Goal: Transaction & Acquisition: Subscribe to service/newsletter

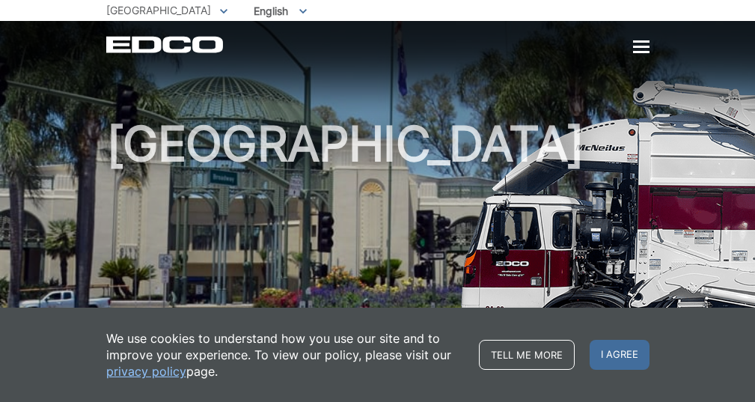
click at [220, 11] on icon at bounding box center [223, 11] width 7 height 4
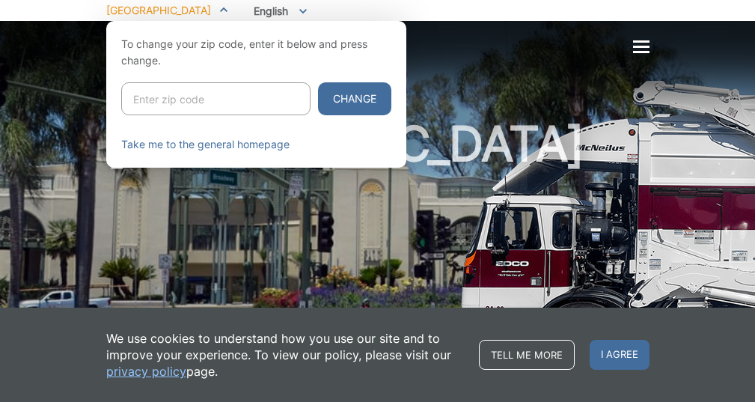
click at [198, 99] on input "Enter zip code" at bounding box center [215, 98] width 189 height 33
type input "92029"
click at [318, 97] on button "Change" at bounding box center [354, 98] width 73 height 33
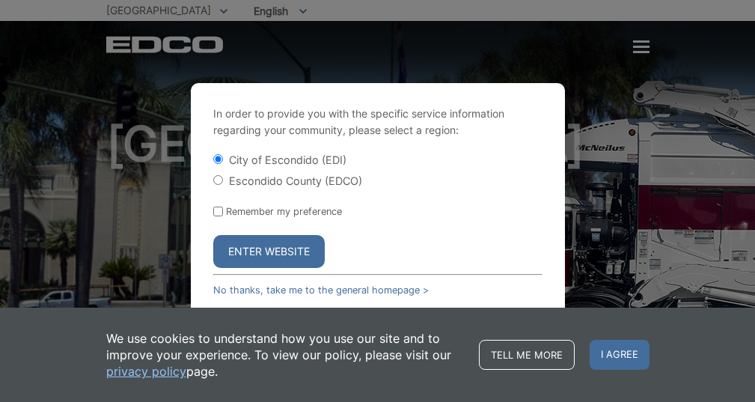
click at [217, 177] on input "Escondido County (EDCO)" at bounding box center [218, 180] width 10 height 10
radio input "true"
click at [249, 249] on button "Enter Website" at bounding box center [269, 251] width 112 height 33
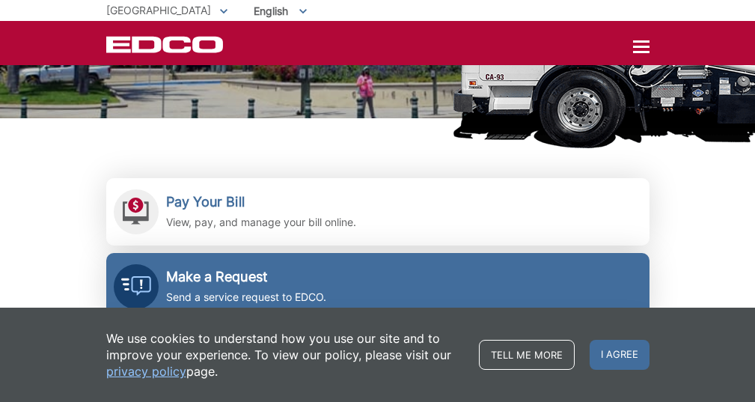
scroll to position [230, 0]
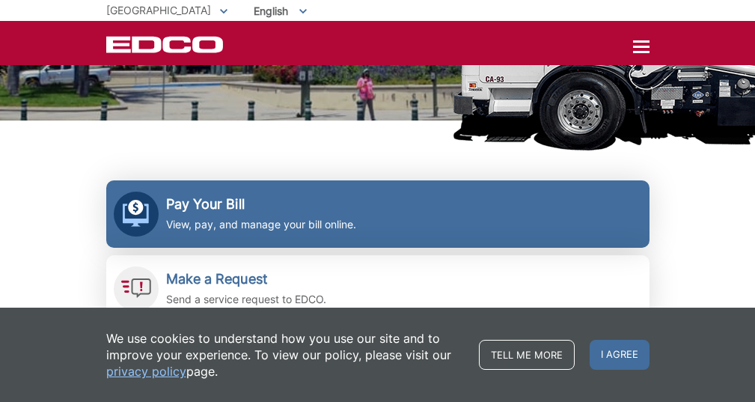
click at [205, 203] on h2 "Pay Your Bill" at bounding box center [261, 204] width 190 height 16
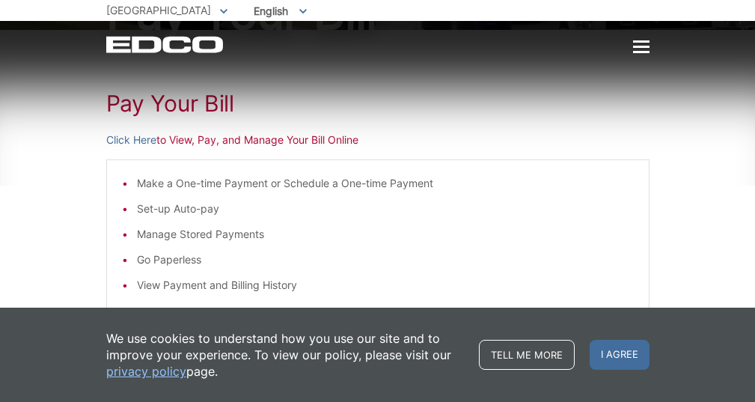
scroll to position [158, 0]
click at [211, 212] on li "Set-up Auto-pay" at bounding box center [385, 208] width 497 height 16
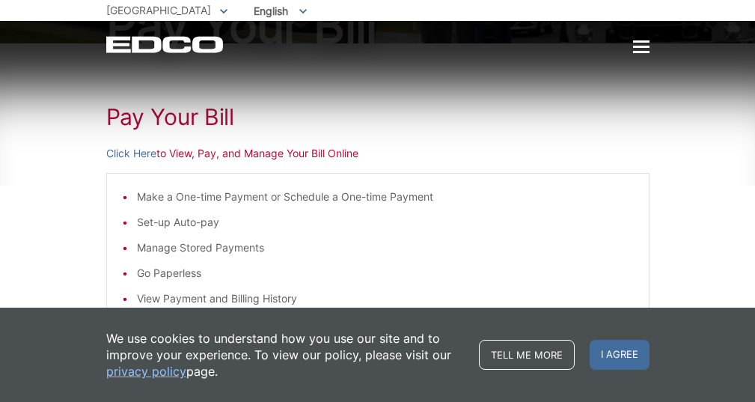
scroll to position [145, 0]
click at [116, 151] on link "Click Here" at bounding box center [131, 152] width 50 height 16
